Goal: Task Accomplishment & Management: Use online tool/utility

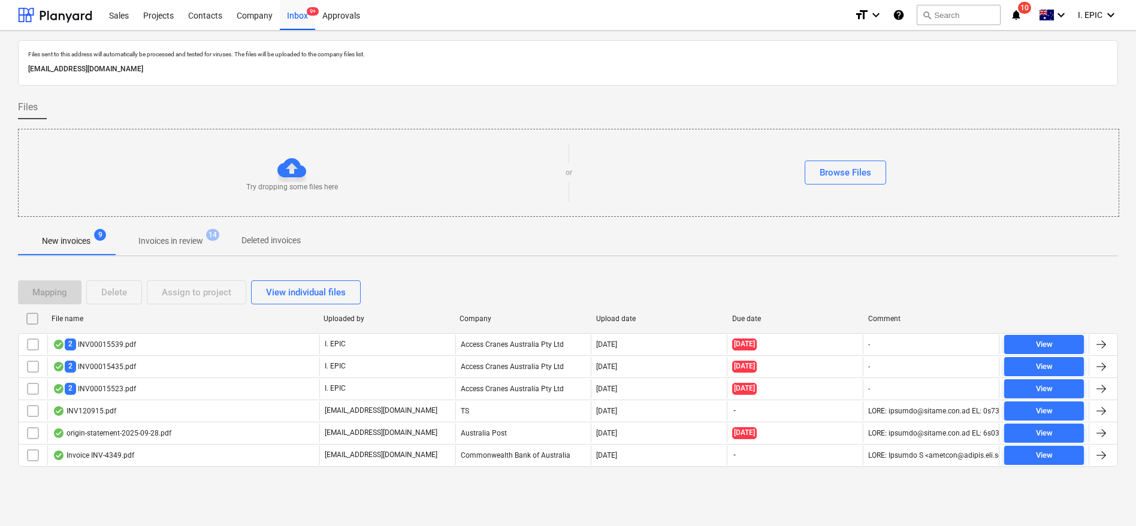
click at [261, 155] on div "Try dropping some files here" at bounding box center [292, 172] width 547 height 39
click at [839, 172] on div "Browse Files" at bounding box center [845, 173] width 52 height 16
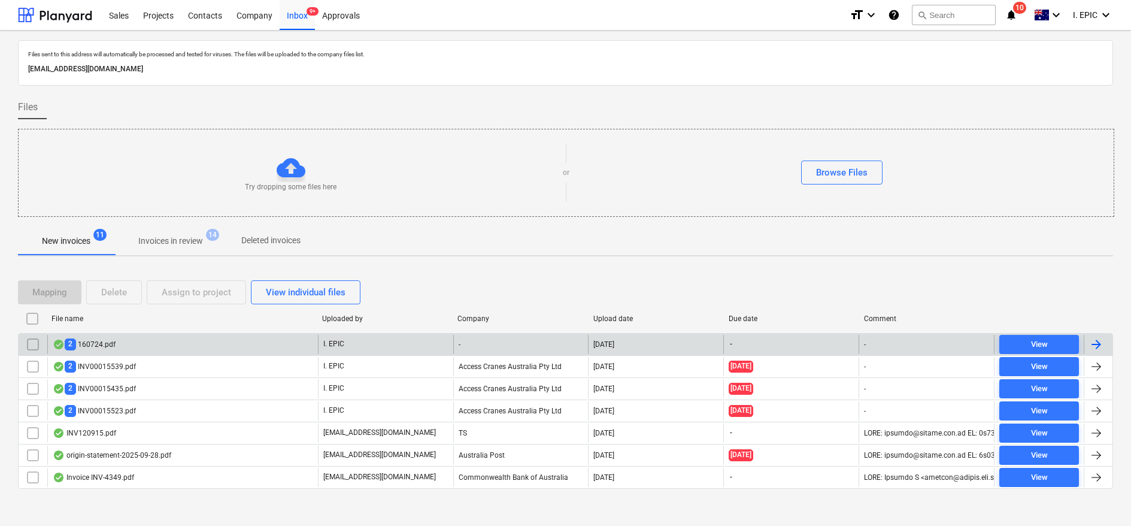
click at [111, 346] on div "2 160724.pdf" at bounding box center [84, 343] width 63 height 11
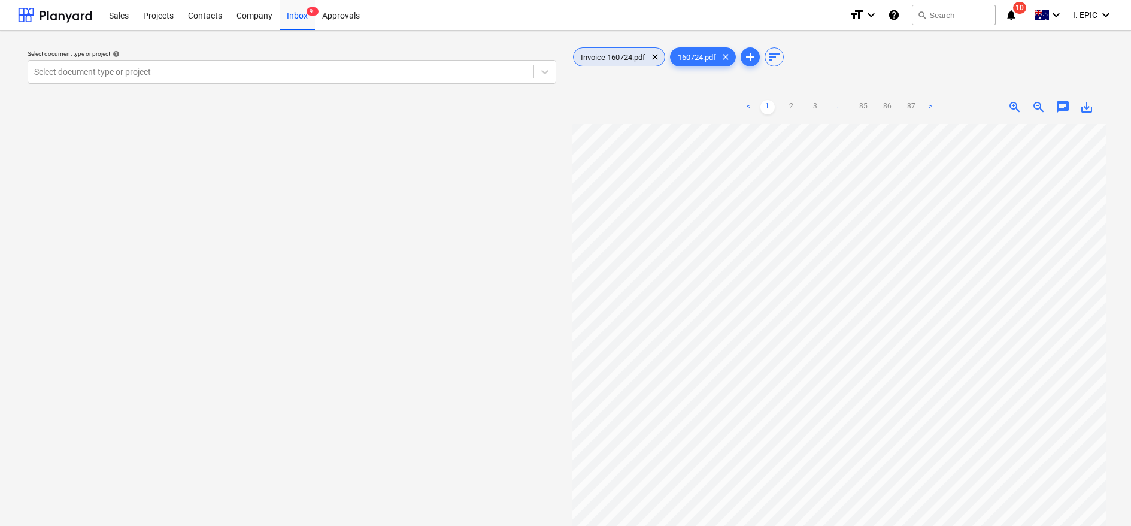
drag, startPoint x: 600, startPoint y: 61, endPoint x: 737, endPoint y: 111, distance: 146.1
click at [600, 61] on div "Invoice 160724.pdf clear" at bounding box center [619, 56] width 92 height 19
click at [1060, 102] on span "chat" at bounding box center [1063, 107] width 14 height 14
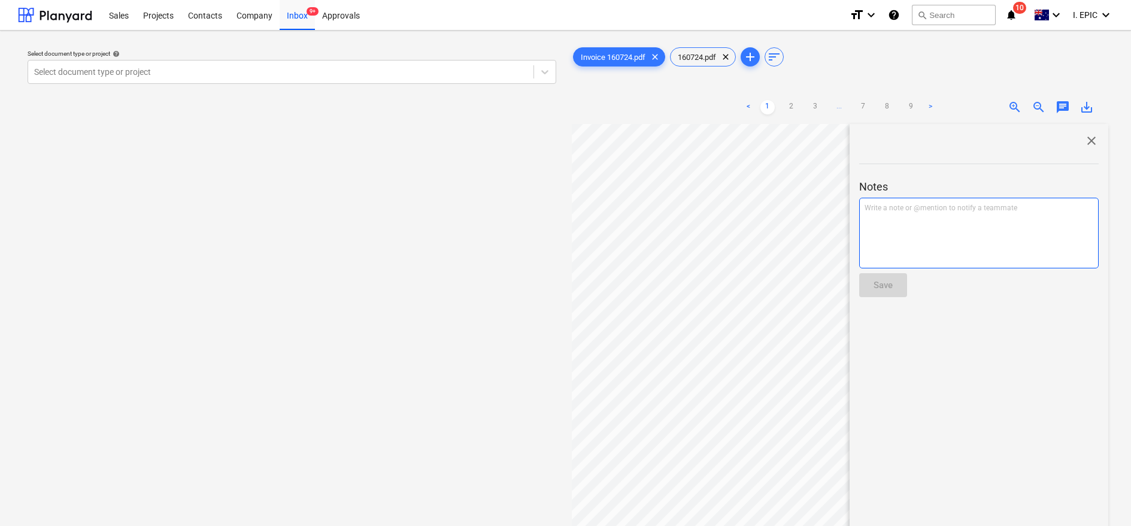
click at [870, 207] on p "Write a note or @mention to notify a teammate [PERSON_NAME]" at bounding box center [979, 208] width 229 height 10
click at [892, 280] on div "Save" at bounding box center [883, 285] width 19 height 16
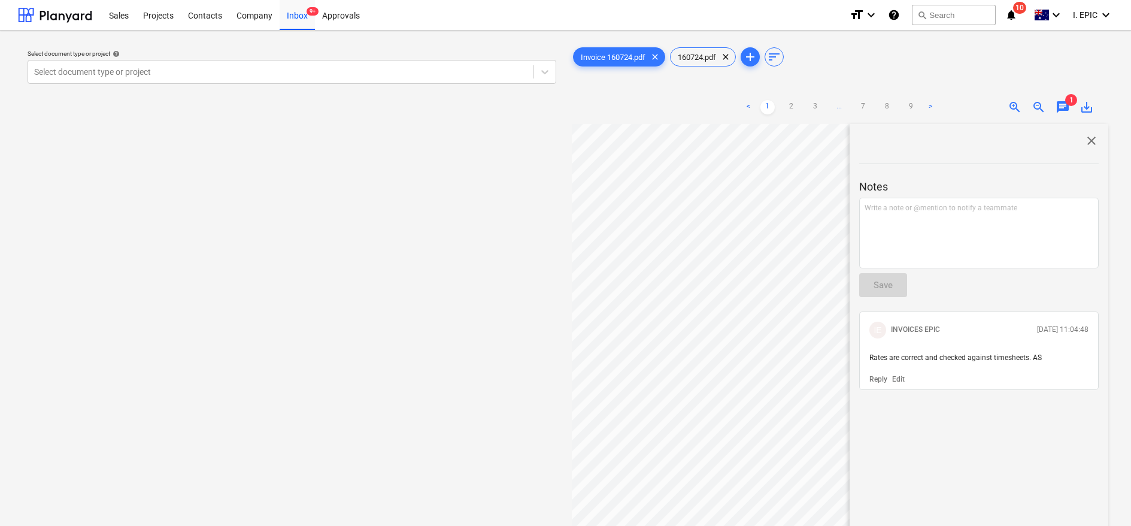
click at [283, 276] on div "Select document type or project help Select document type or project" at bounding box center [292, 330] width 548 height 581
click at [627, 56] on span "Invoice 160724.pdf" at bounding box center [613, 57] width 79 height 9
click at [534, 74] on div at bounding box center [545, 72] width 22 height 22
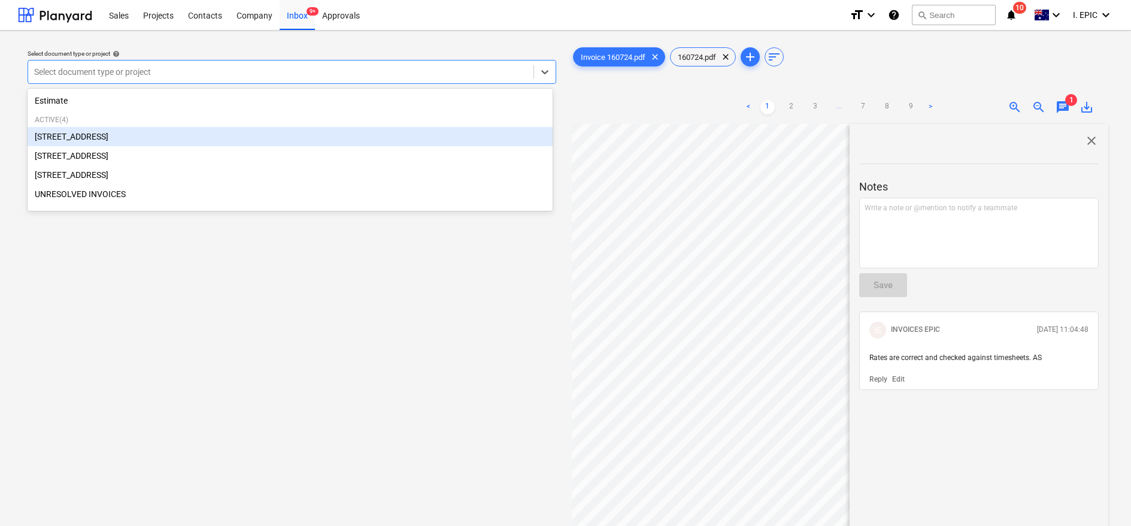
click at [108, 136] on div "[STREET_ADDRESS]" at bounding box center [290, 136] width 525 height 19
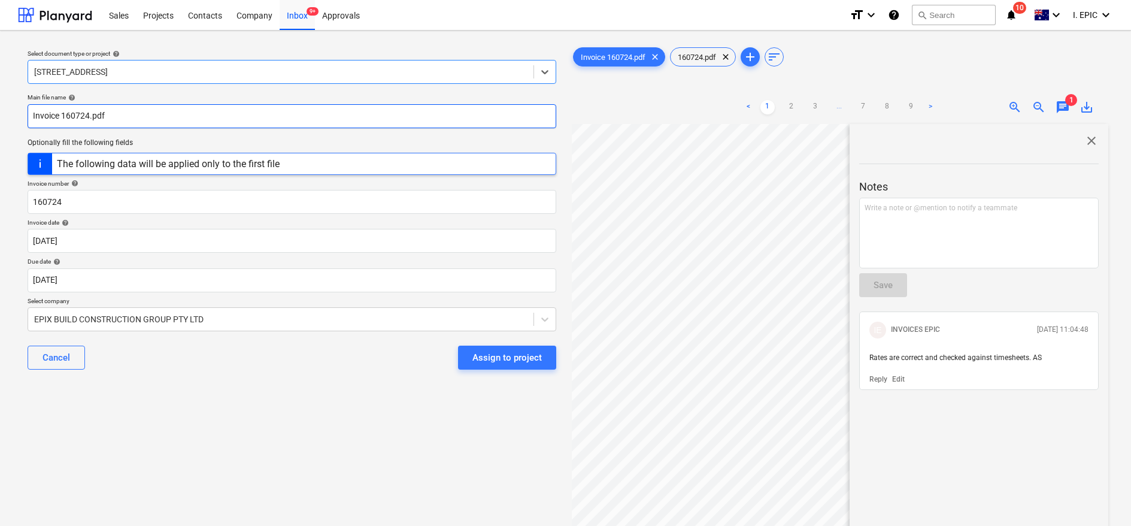
click at [37, 114] on input "Invoice 160724.pdf" at bounding box center [292, 116] width 529 height 24
drag, startPoint x: 75, startPoint y: 115, endPoint x: 108, endPoint y: 34, distance: 87.9
click at [75, 115] on input "Fast Labour Invoice 160724.pdf" at bounding box center [292, 116] width 529 height 24
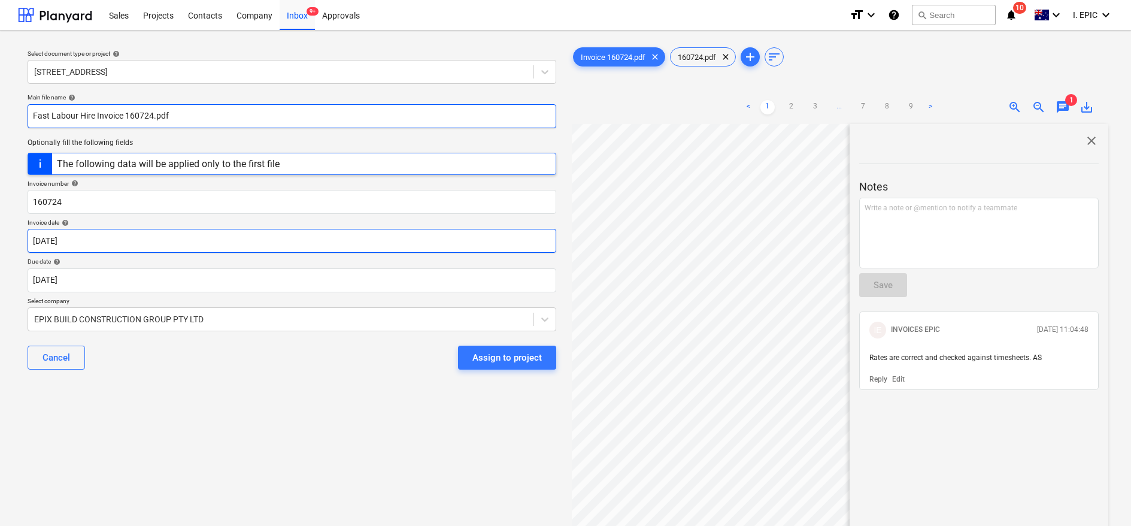
type input "Fast Labour Hire Invoice 160724.pdf"
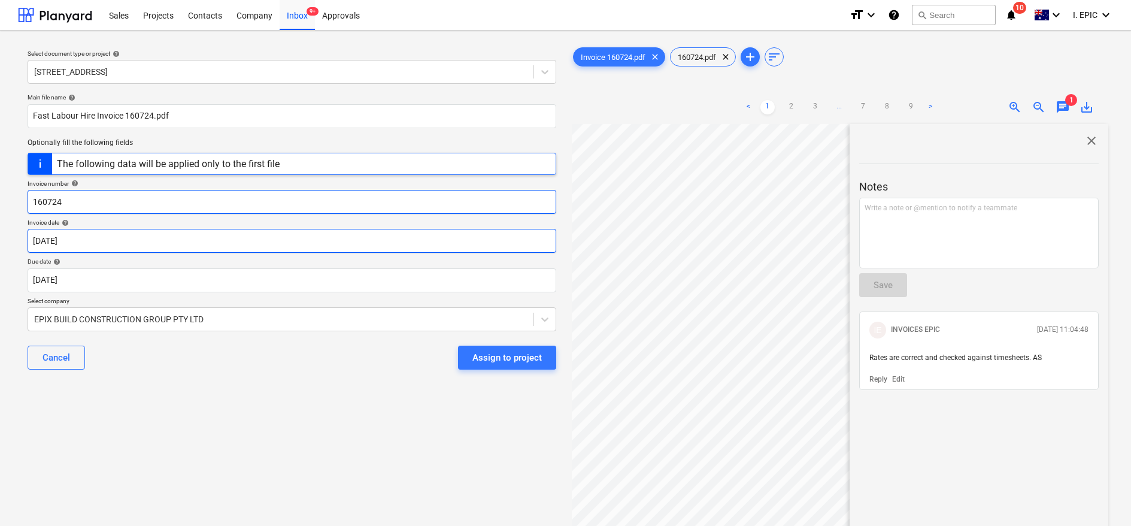
click at [97, 204] on input "160724" at bounding box center [292, 202] width 529 height 24
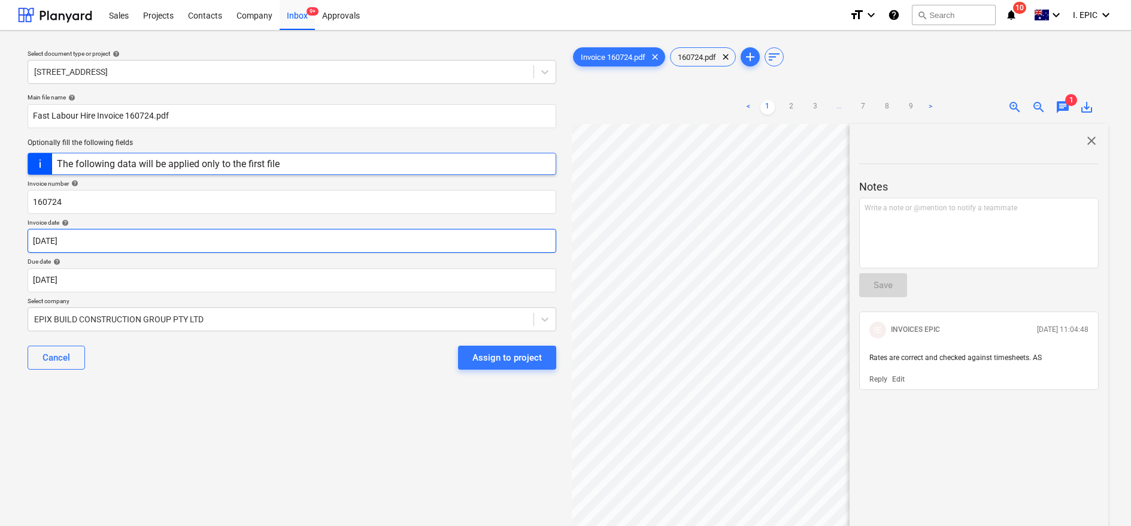
click at [63, 241] on body "Sales Projects Contacts Company Inbox 9+ Approvals format_size keyboard_arrow_d…" at bounding box center [565, 263] width 1131 height 526
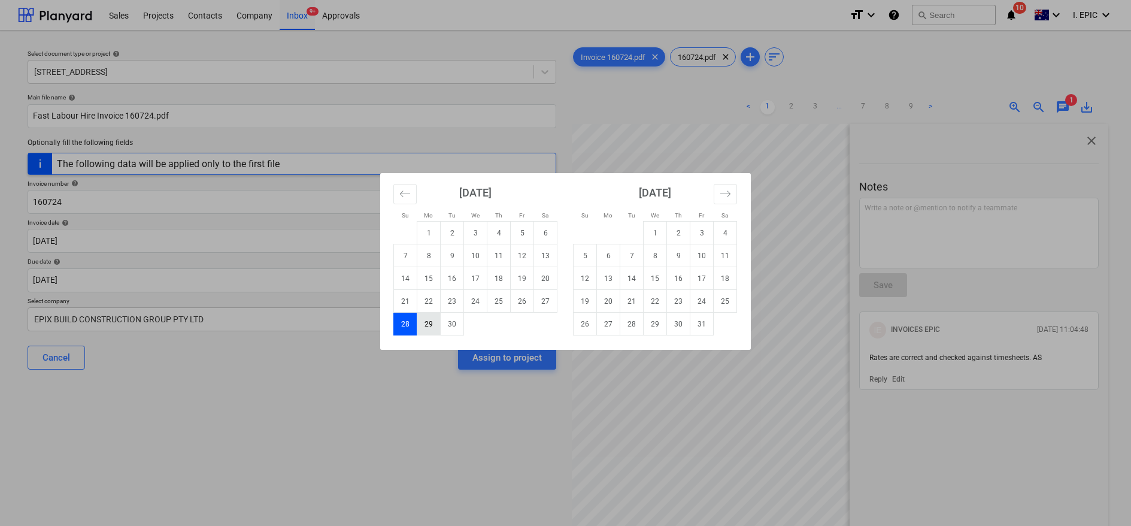
click at [426, 322] on td "29" at bounding box center [428, 324] width 23 height 23
type input "[DATE]"
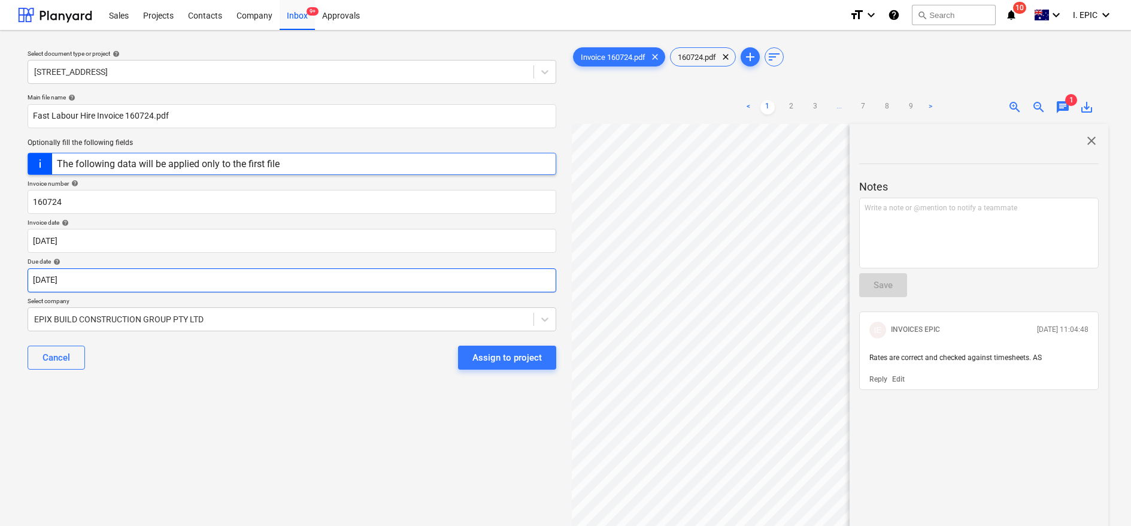
click at [51, 271] on body "Sales Projects Contacts Company Inbox 9+ Approvals format_size keyboard_arrow_d…" at bounding box center [565, 263] width 1131 height 526
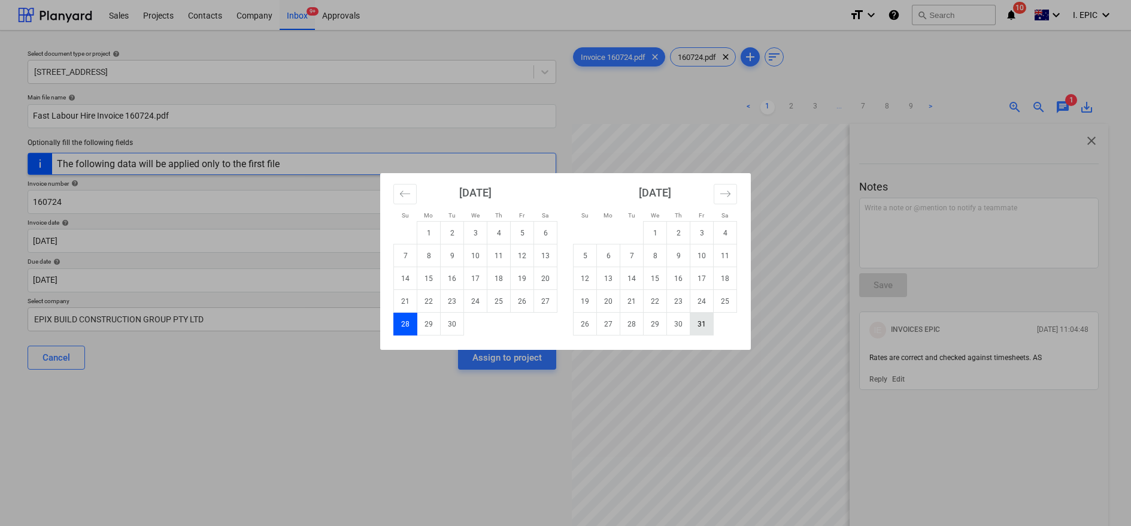
click at [707, 325] on td "31" at bounding box center [702, 324] width 23 height 23
type input "[DATE]"
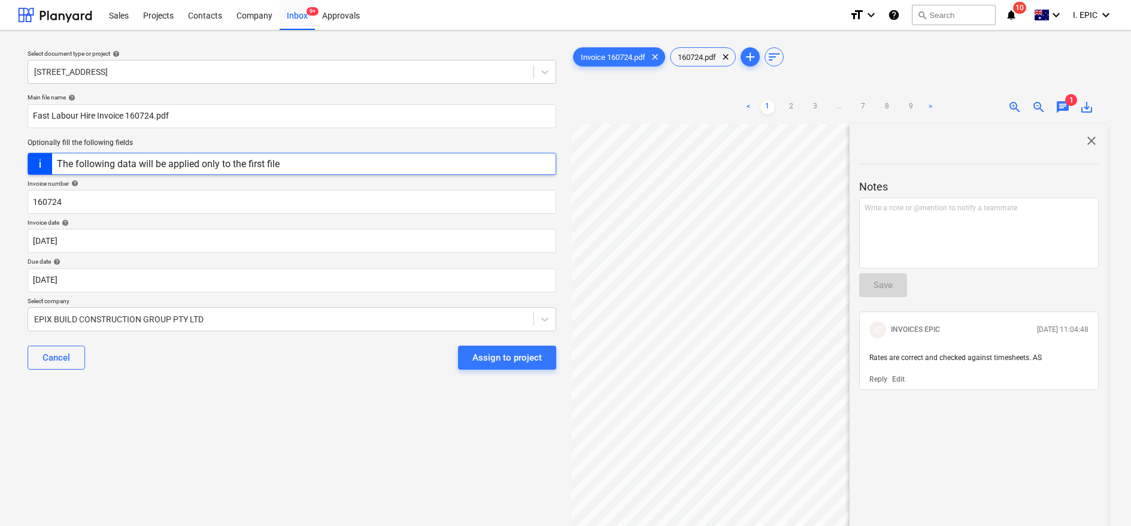
click at [282, 425] on div "Select document type or project help [STREET_ADDRESS] file name help Fast Labou…" at bounding box center [292, 330] width 548 height 581
click at [219, 311] on div "EPIX BUILD CONSTRUCTION GROUP PTY LTD" at bounding box center [281, 319] width 506 height 17
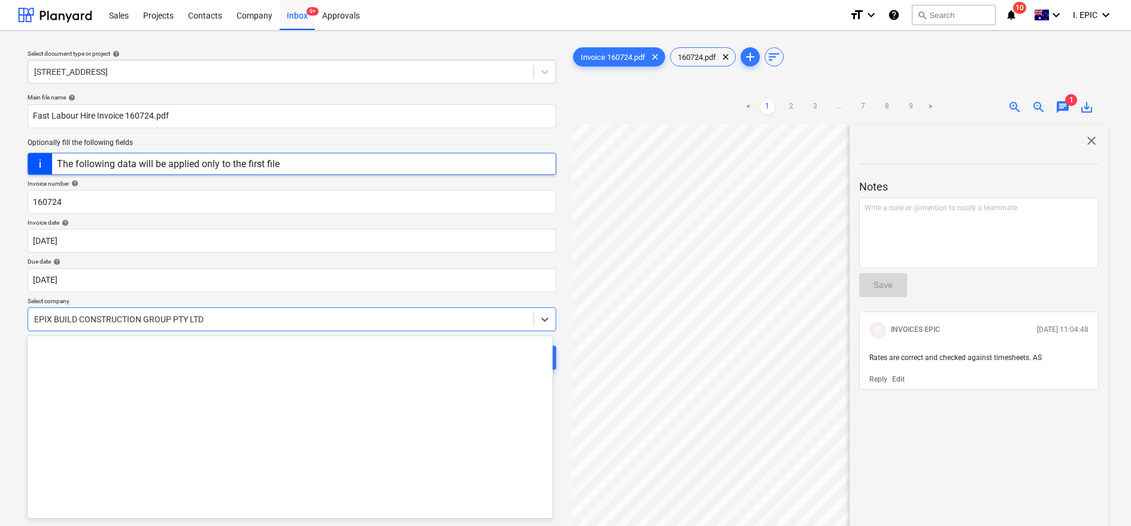
scroll to position [7190, 0]
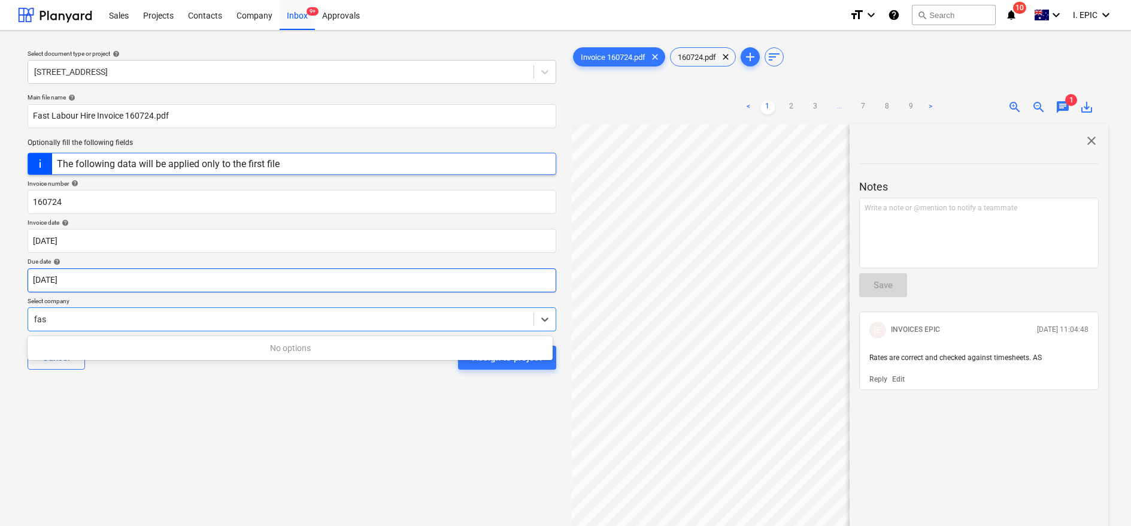
type input "fast"
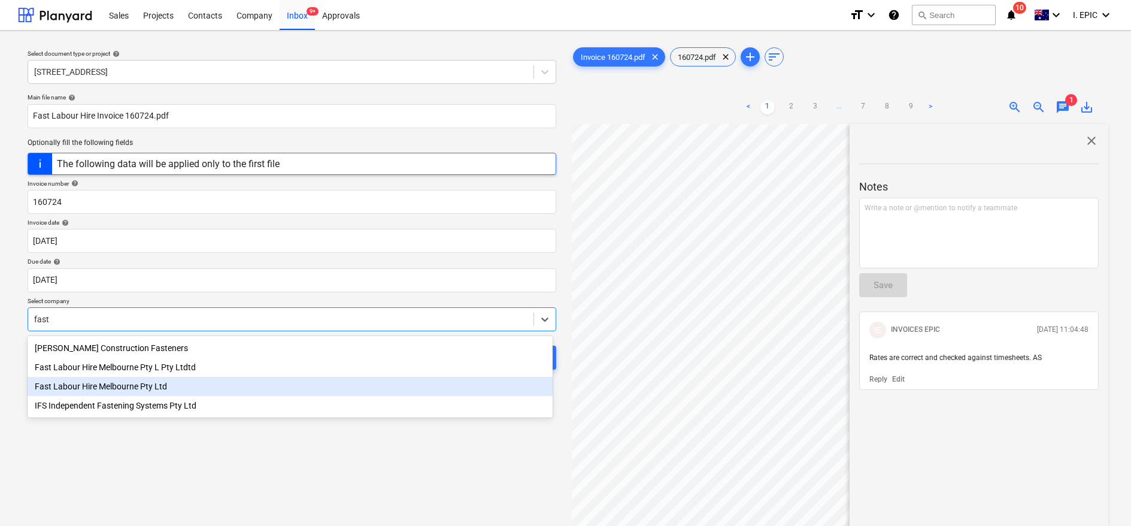
drag, startPoint x: 110, startPoint y: 389, endPoint x: 138, endPoint y: 432, distance: 51.5
click at [110, 389] on div "Fast Labour Hire Melbourne Pty Ltd" at bounding box center [290, 386] width 525 height 19
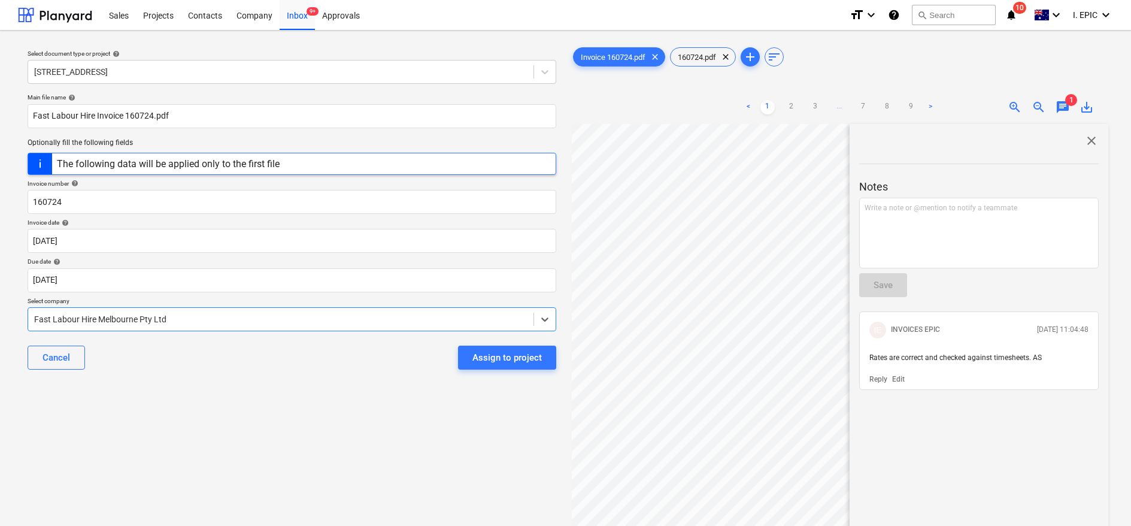
click at [250, 446] on div "Select document type or project help [STREET_ADDRESS] file name help Fast Labou…" at bounding box center [292, 330] width 548 height 581
click at [535, 356] on div "Assign to project" at bounding box center [507, 358] width 69 height 16
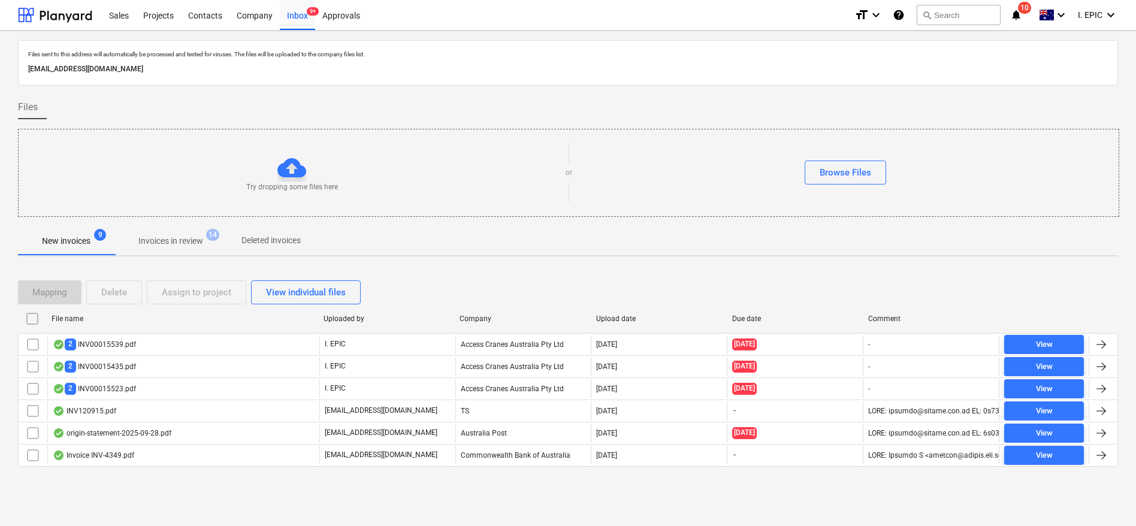
click at [508, 114] on div "Files" at bounding box center [568, 107] width 1100 height 24
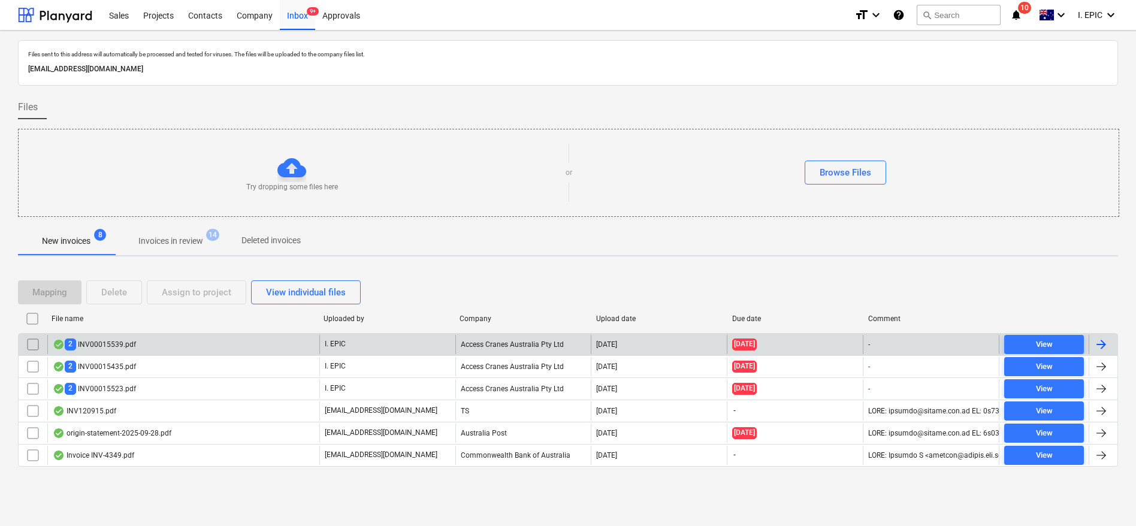
click at [120, 347] on div "2 INV00015539.pdf" at bounding box center [94, 343] width 83 height 11
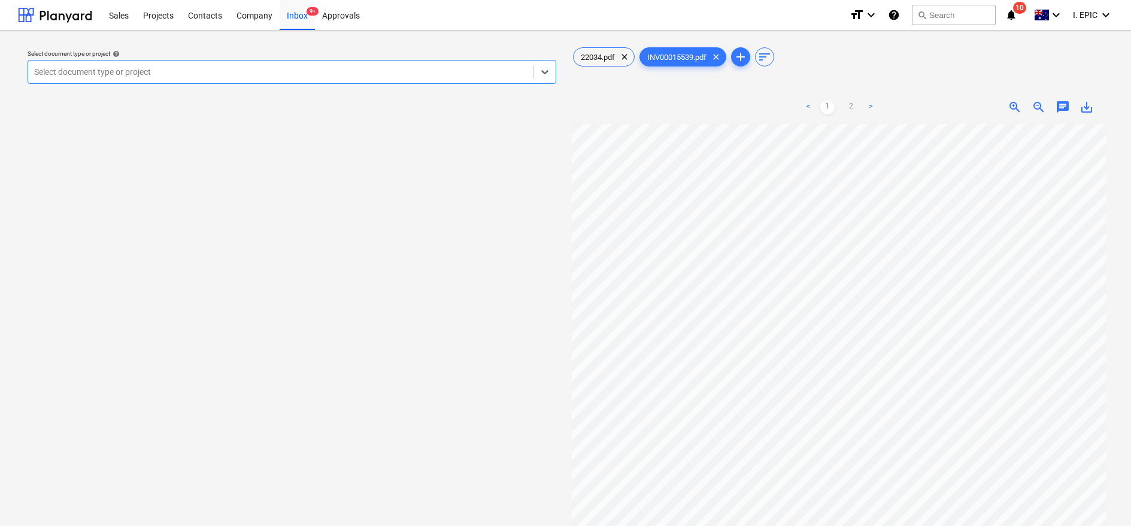
scroll to position [137, 0]
click at [1051, 59] on div "22034.pdf clear INV00015539.pdf clear add sort < 1 2 > zoom_in zoom_out chat 0 …" at bounding box center [840, 330] width 538 height 571
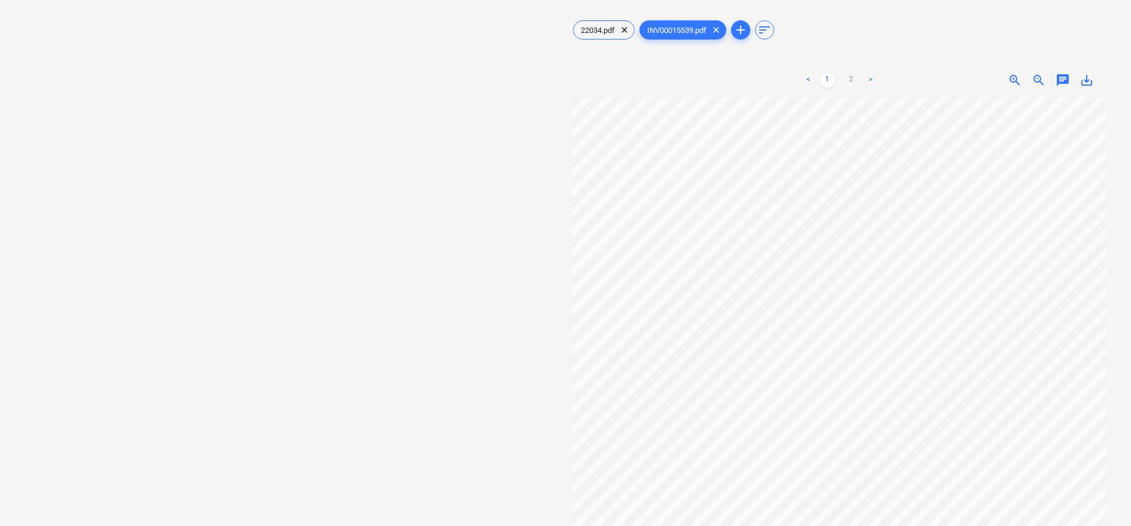
scroll to position [0, 0]
